Goal: Find specific page/section: Find specific page/section

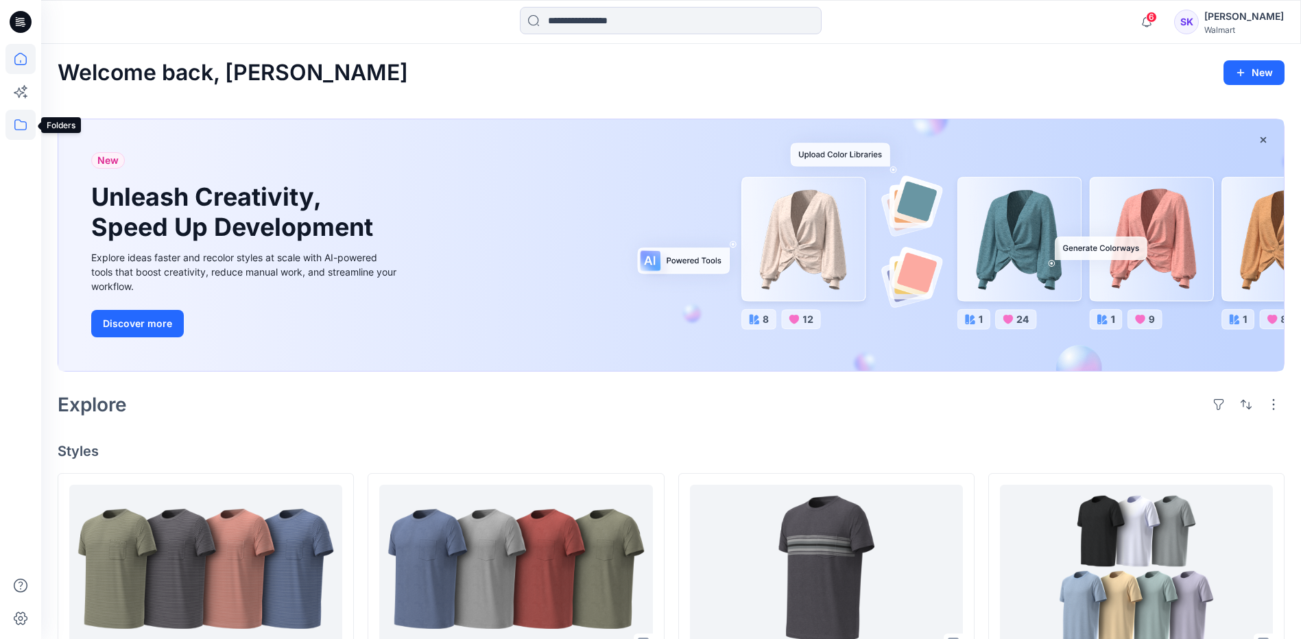
click at [21, 122] on icon at bounding box center [20, 125] width 30 height 30
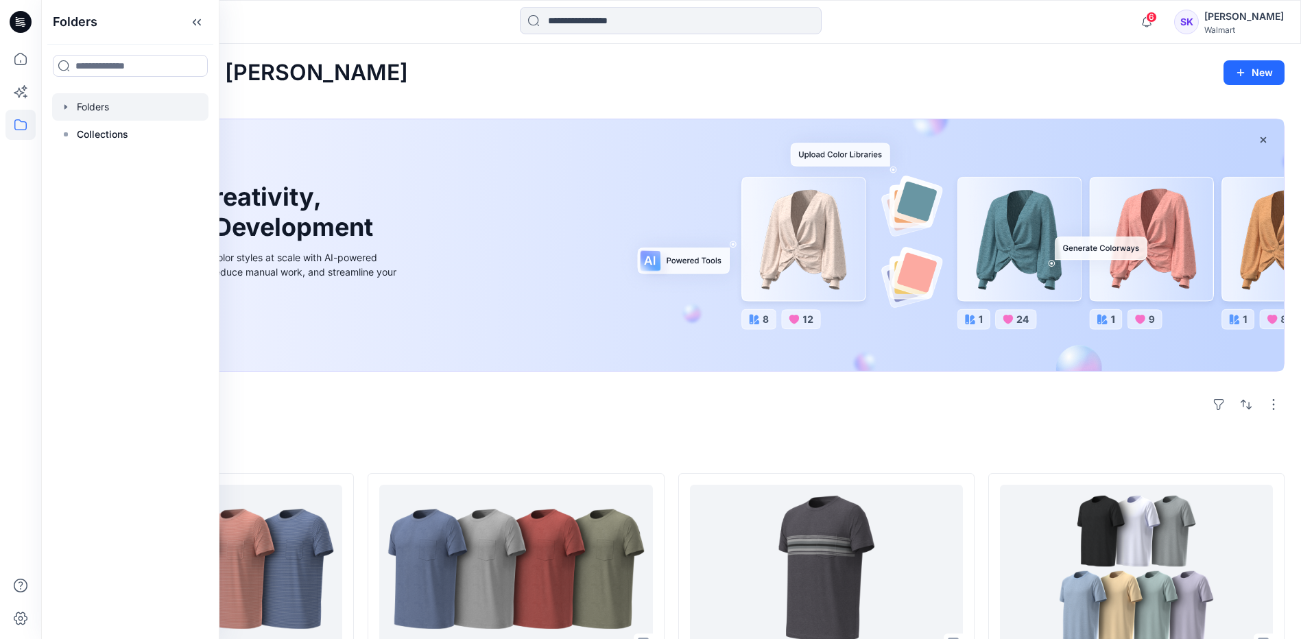
click at [62, 113] on div at bounding box center [130, 106] width 156 height 27
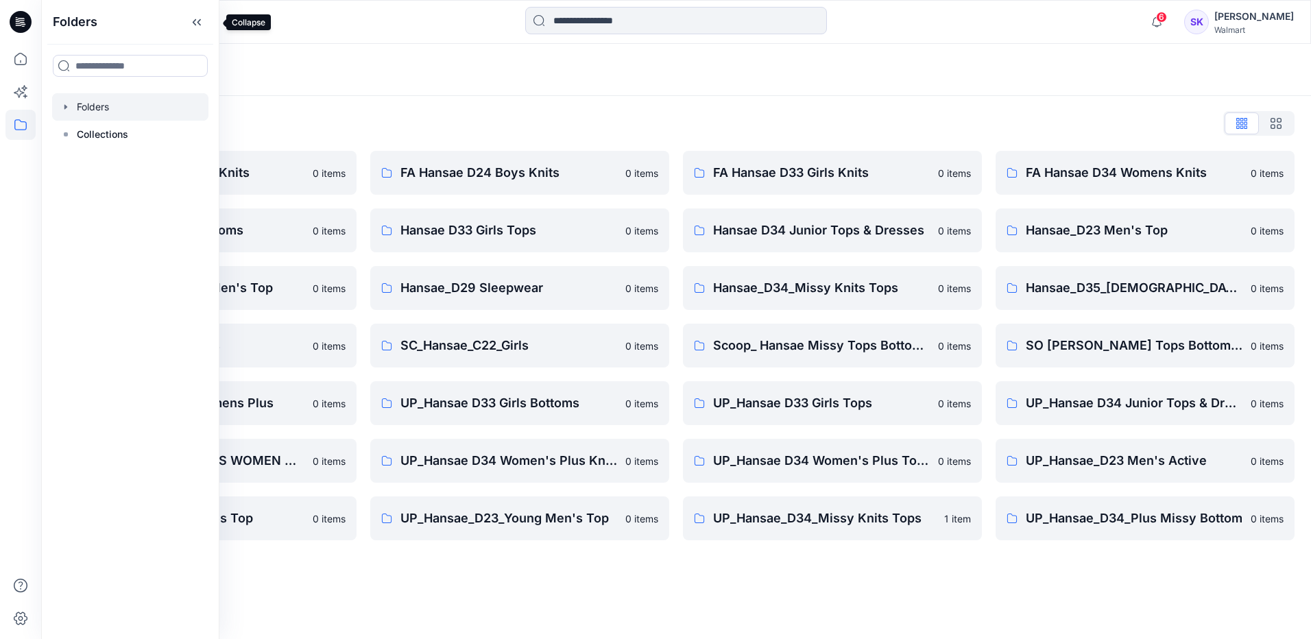
click at [208, 24] on icon at bounding box center [197, 22] width 22 height 23
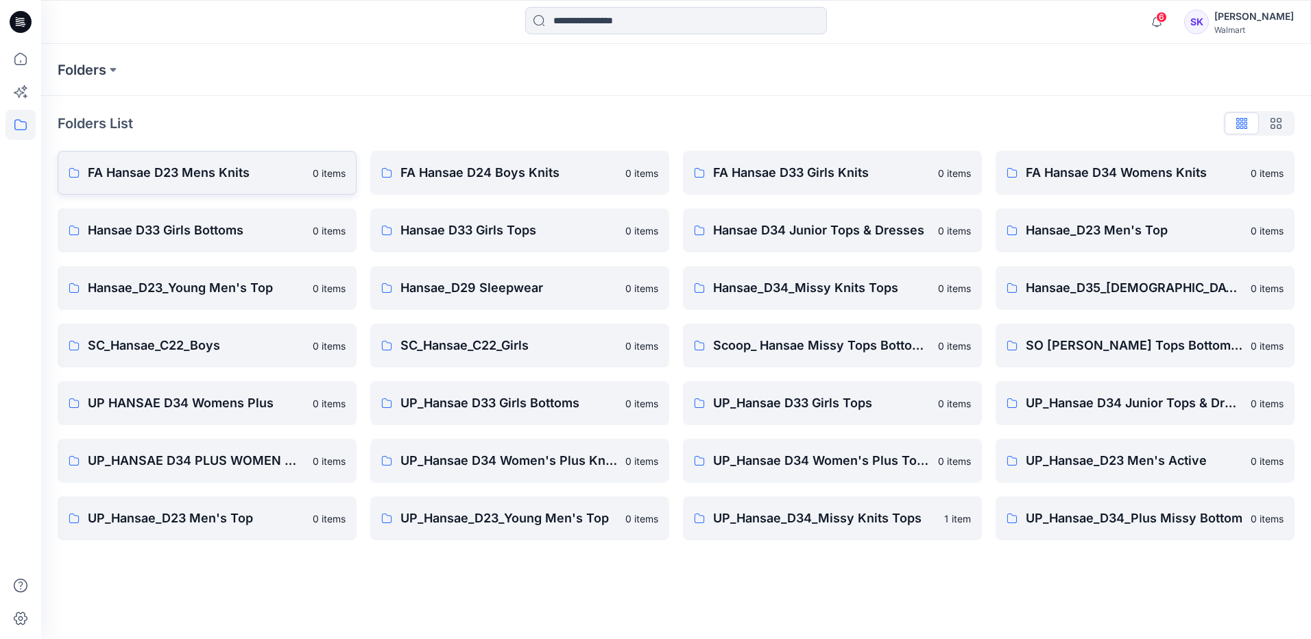
click at [255, 175] on p "FA Hansae D23 Mens Knits" at bounding box center [196, 172] width 217 height 19
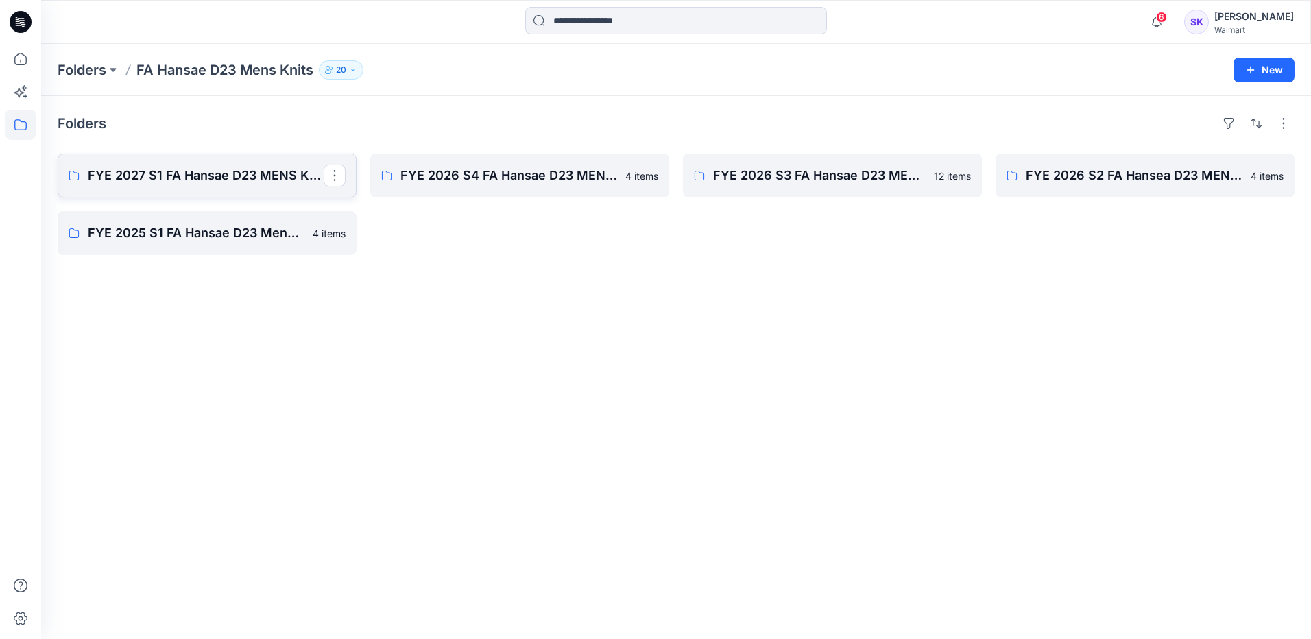
click at [268, 182] on p "FYE 2027 S1 FA Hansae D23 MENS KNIT" at bounding box center [206, 175] width 236 height 19
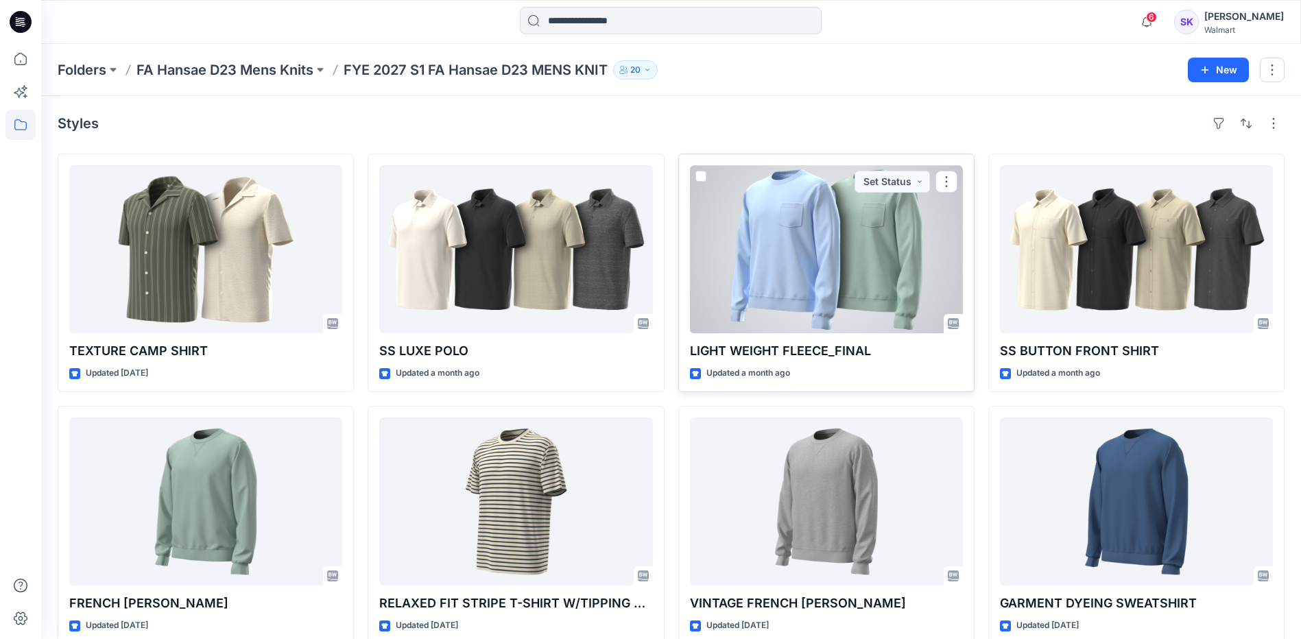
click at [842, 283] on div at bounding box center [826, 249] width 273 height 168
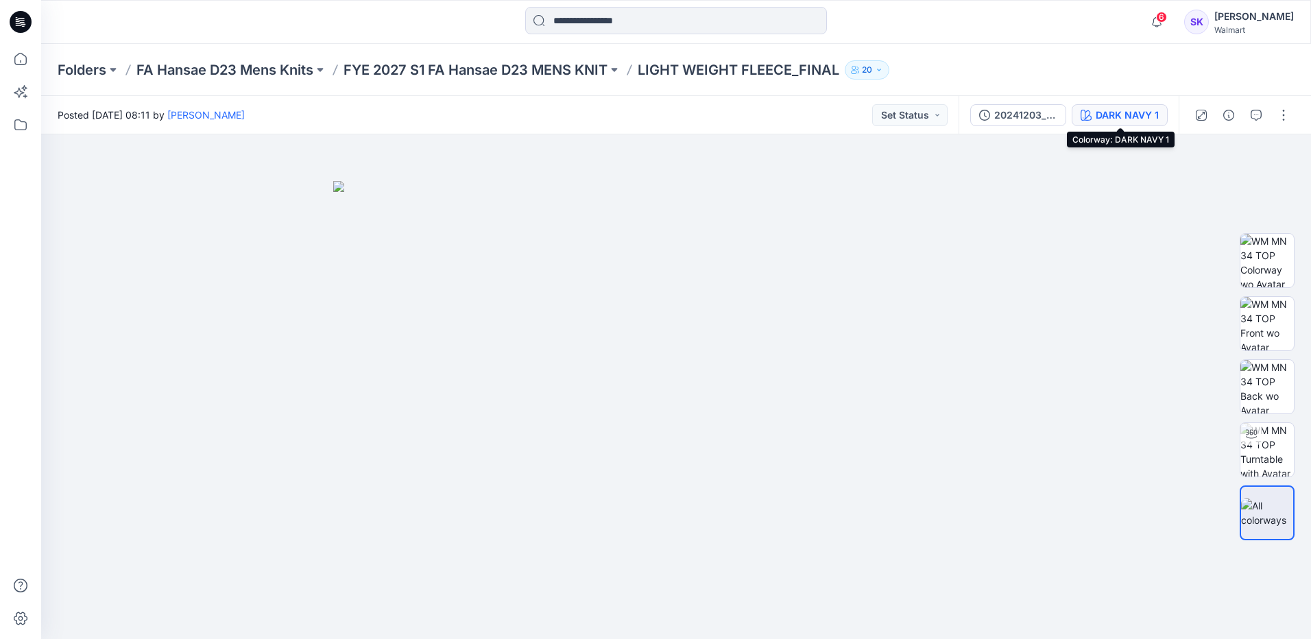
click at [1124, 115] on div "DARK NAVY 1" at bounding box center [1127, 115] width 63 height 15
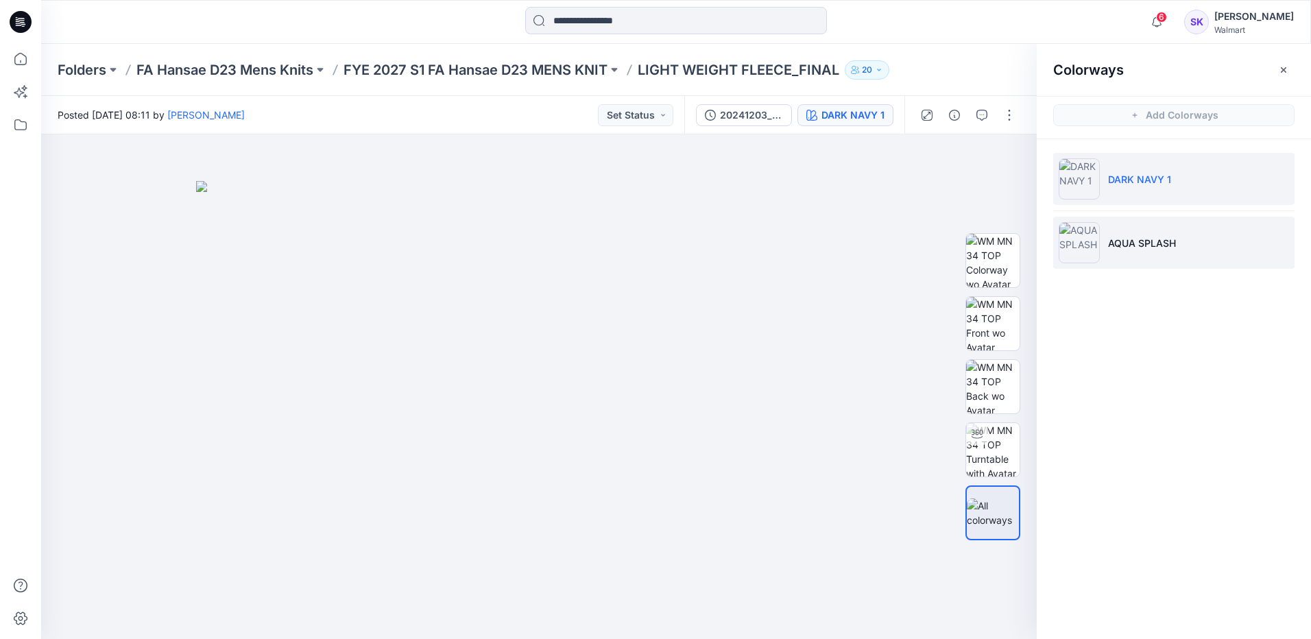
click at [1148, 236] on p "AQUA SPLASH" at bounding box center [1142, 243] width 68 height 14
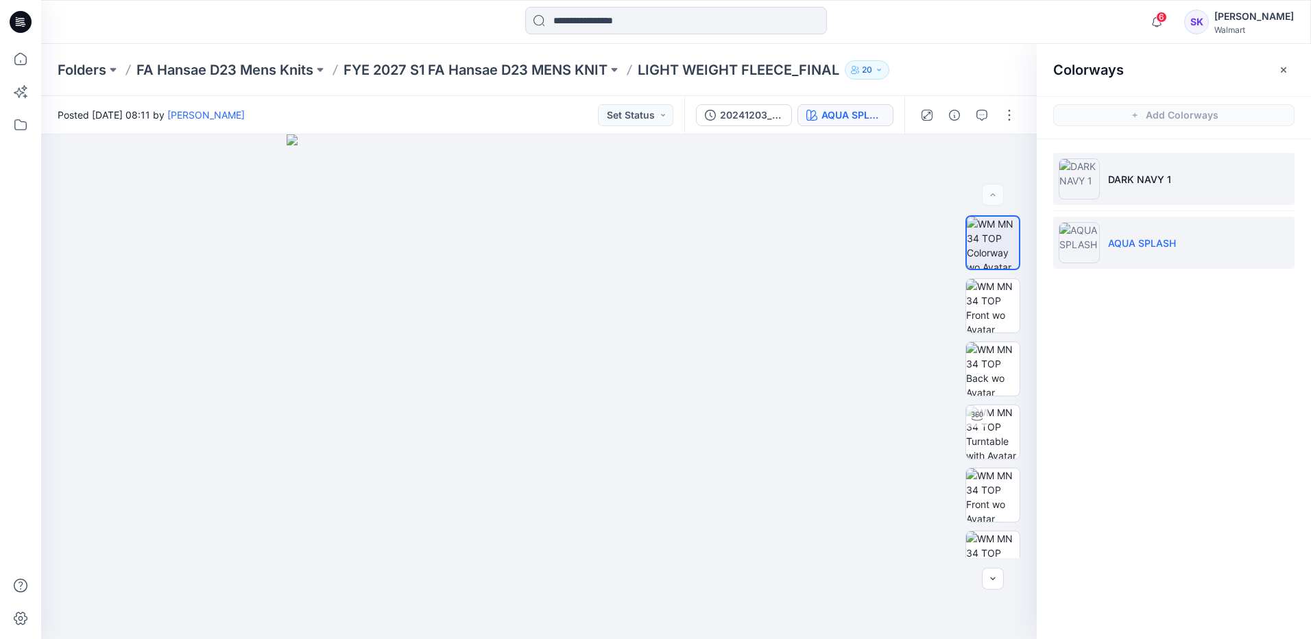
click at [1151, 194] on li "DARK NAVY 1" at bounding box center [1174, 179] width 241 height 52
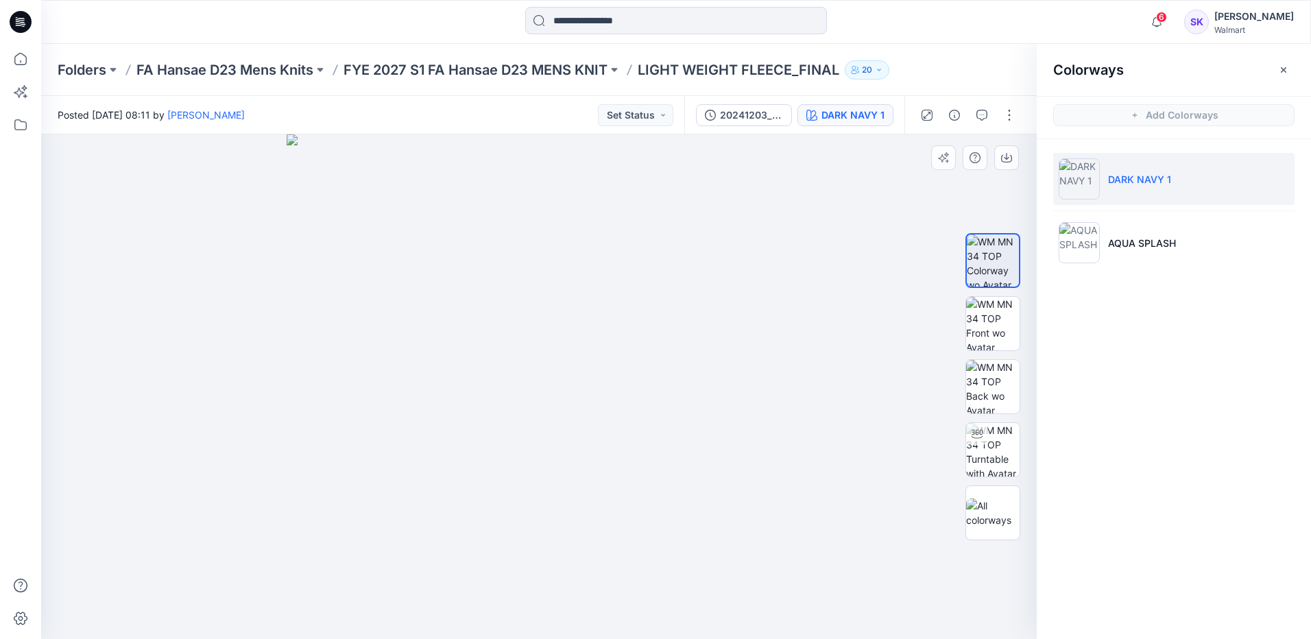
click at [724, 296] on img at bounding box center [539, 386] width 505 height 505
click at [1159, 240] on p "AQUA SPLASH" at bounding box center [1142, 243] width 68 height 14
